Goal: Task Accomplishment & Management: Use online tool/utility

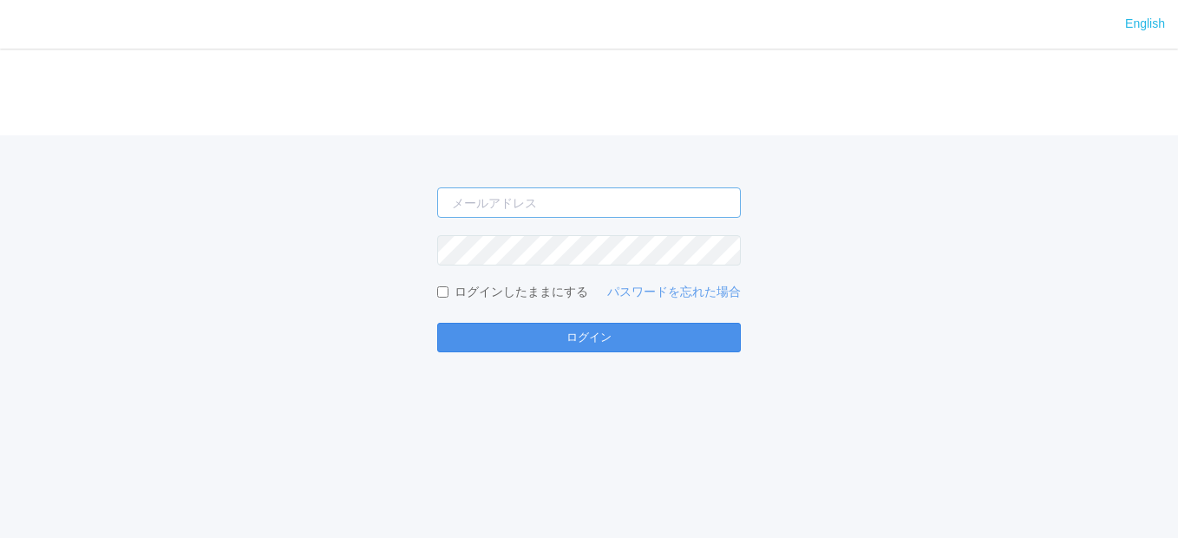
type input "[EMAIL_ADDRESS][DOMAIN_NAME]"
click at [621, 330] on button "ログイン" at bounding box center [589, 337] width 304 height 29
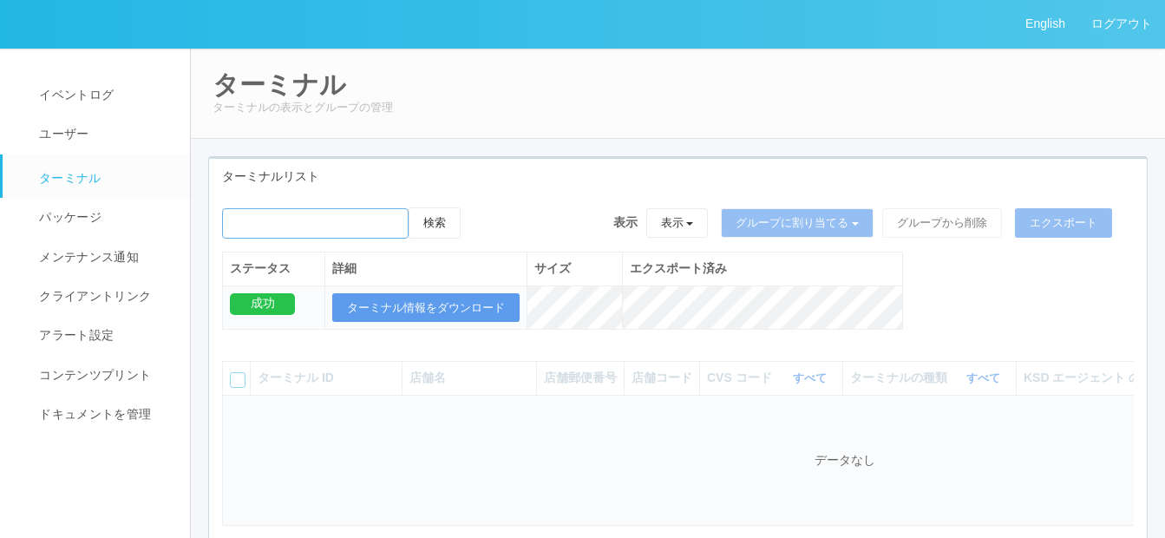
click at [282, 230] on input "emailSearch" at bounding box center [315, 223] width 186 height 30
paste input "[PERSON_NAME][PERSON_NAME]"
type input "[PERSON_NAME][PERSON_NAME]"
click at [432, 217] on button "検索" at bounding box center [434, 222] width 52 height 31
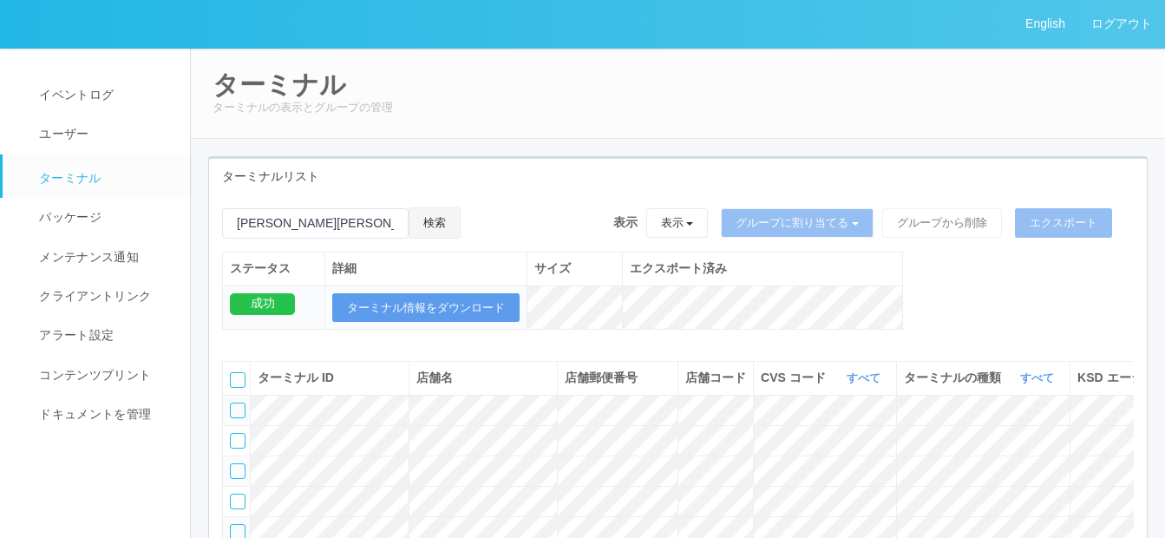
click at [444, 217] on button "検索" at bounding box center [434, 222] width 52 height 31
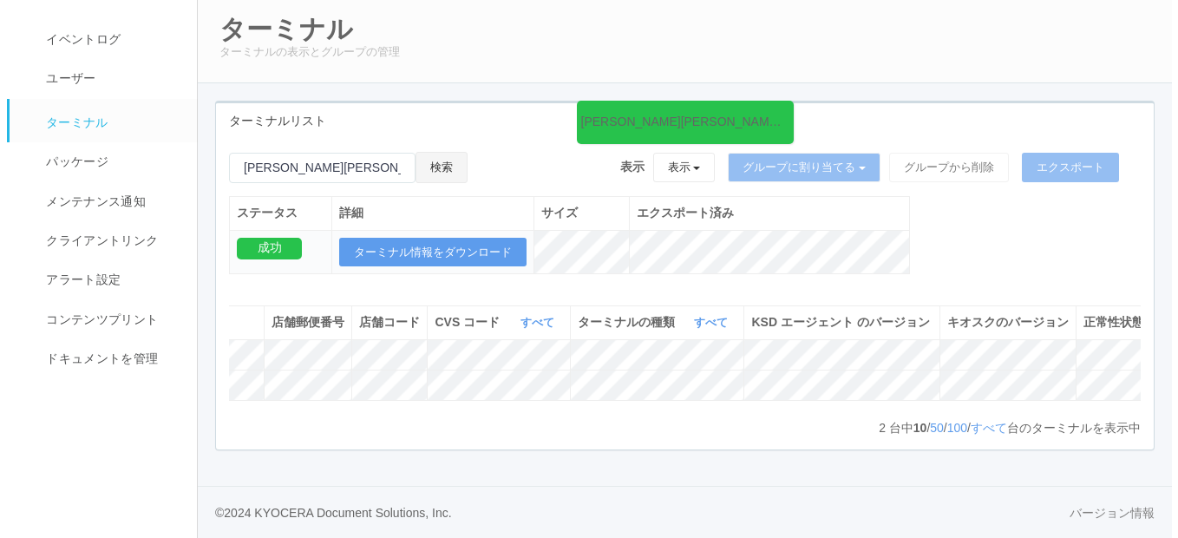
scroll to position [0, 368]
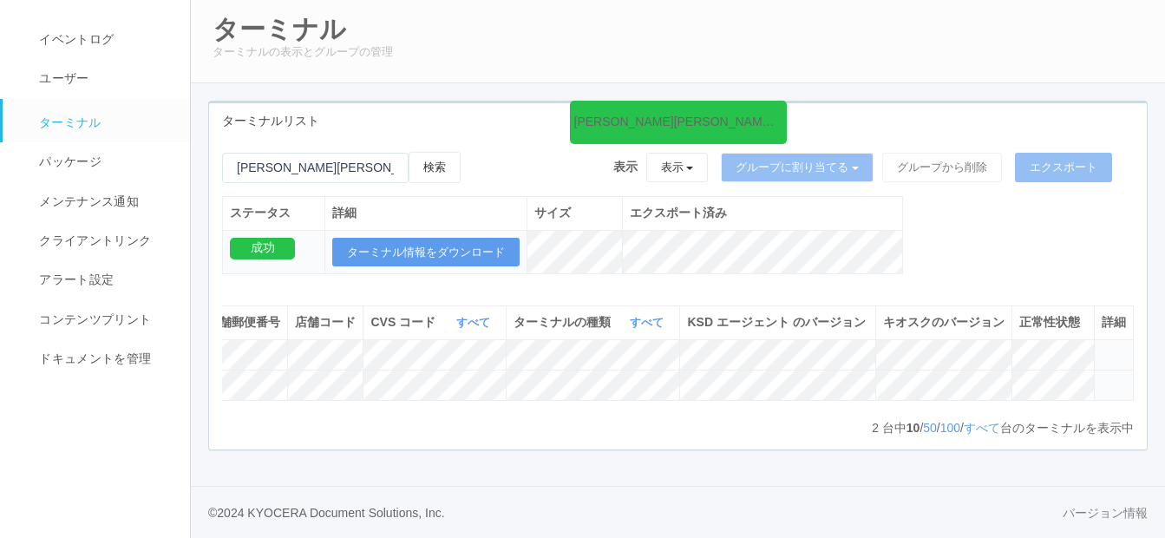
click at [1101, 377] on icon at bounding box center [1101, 377] width 0 height 0
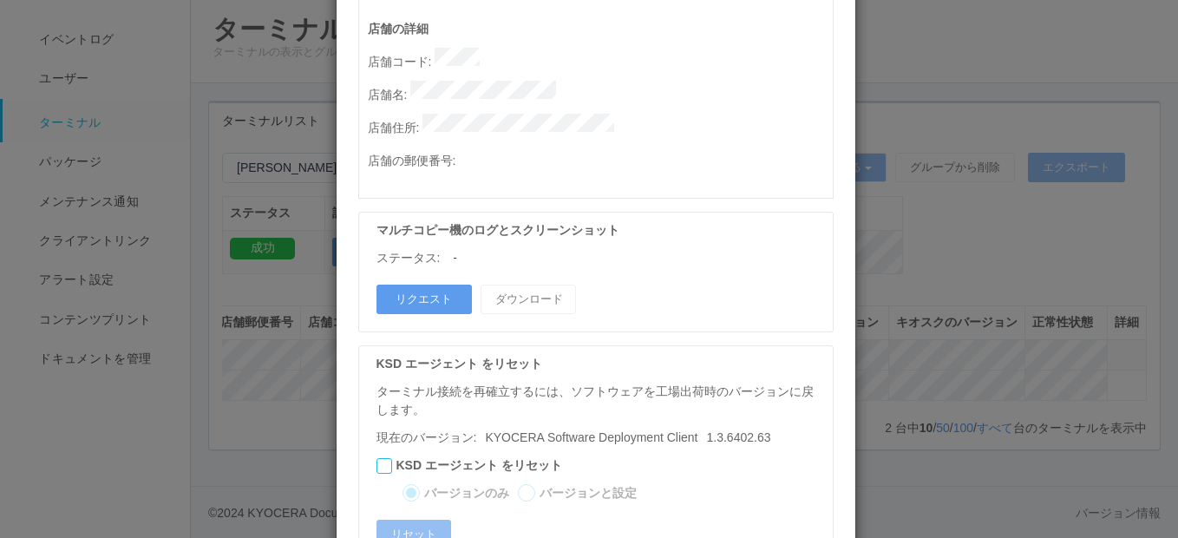
scroll to position [954, 0]
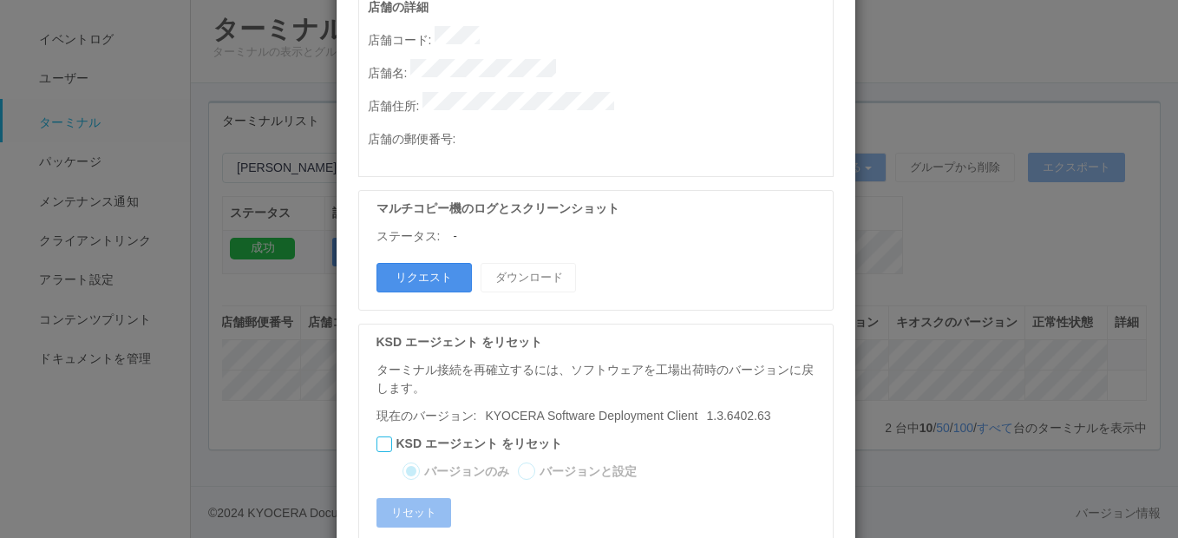
click at [414, 263] on button "リクエスト" at bounding box center [423, 277] width 95 height 29
